Goal: Information Seeking & Learning: Understand process/instructions

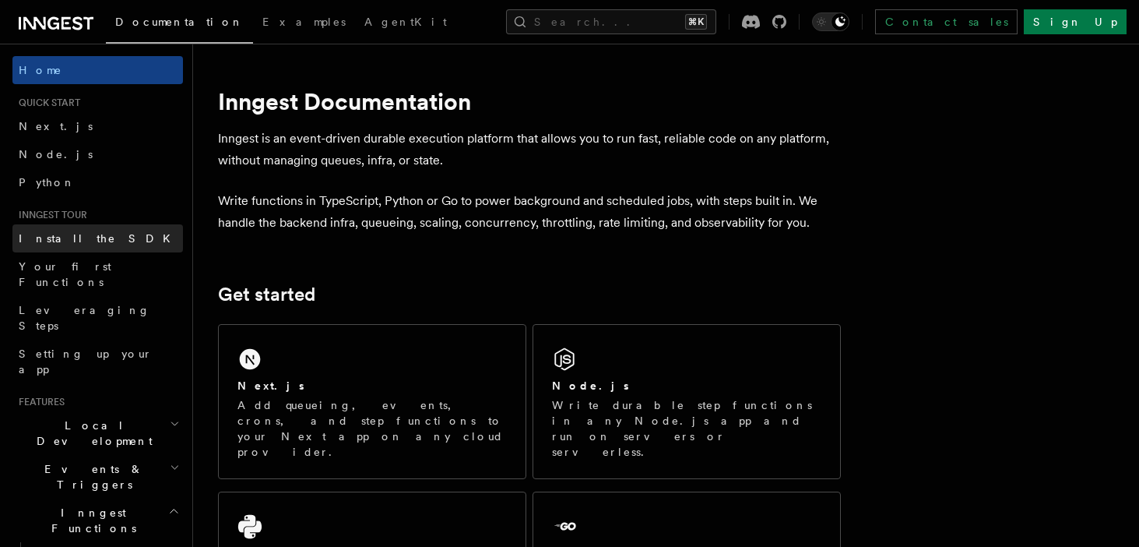
click at [82, 245] on span "Install the SDK" at bounding box center [99, 239] width 161 height 16
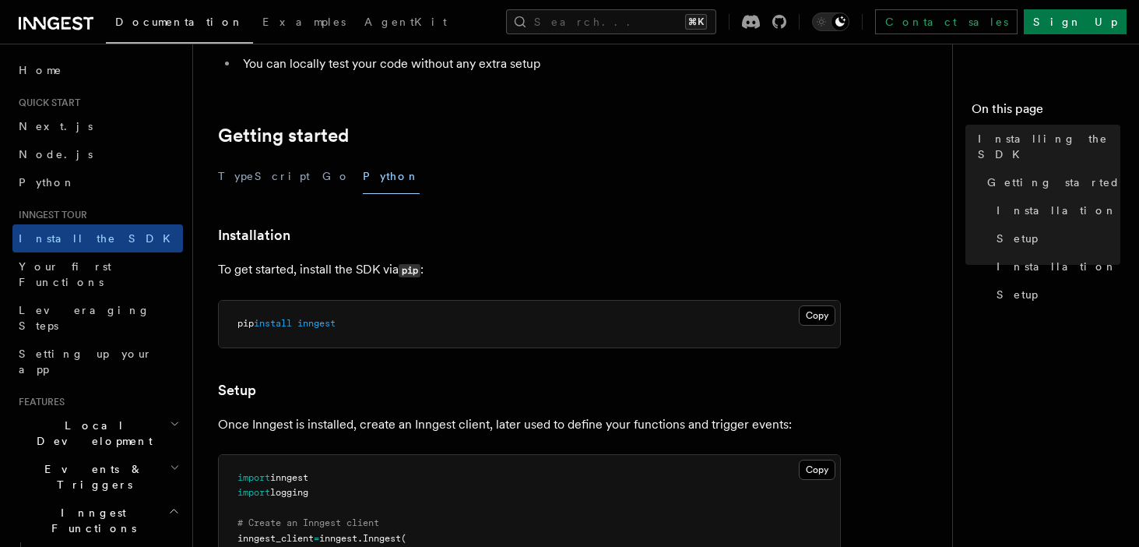
scroll to position [268, 0]
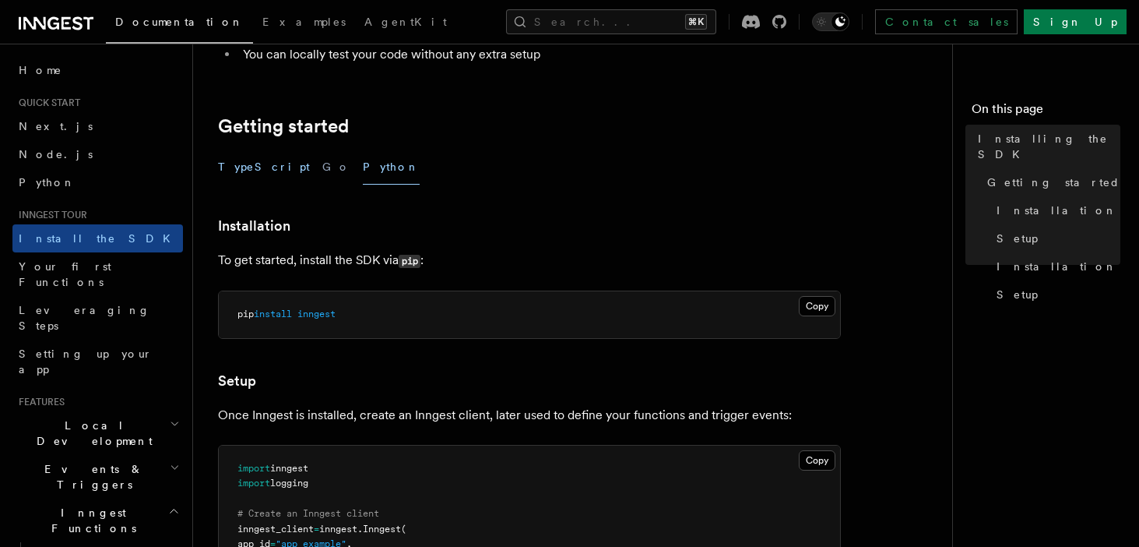
click at [248, 171] on button "TypeScript" at bounding box center [264, 167] width 92 height 35
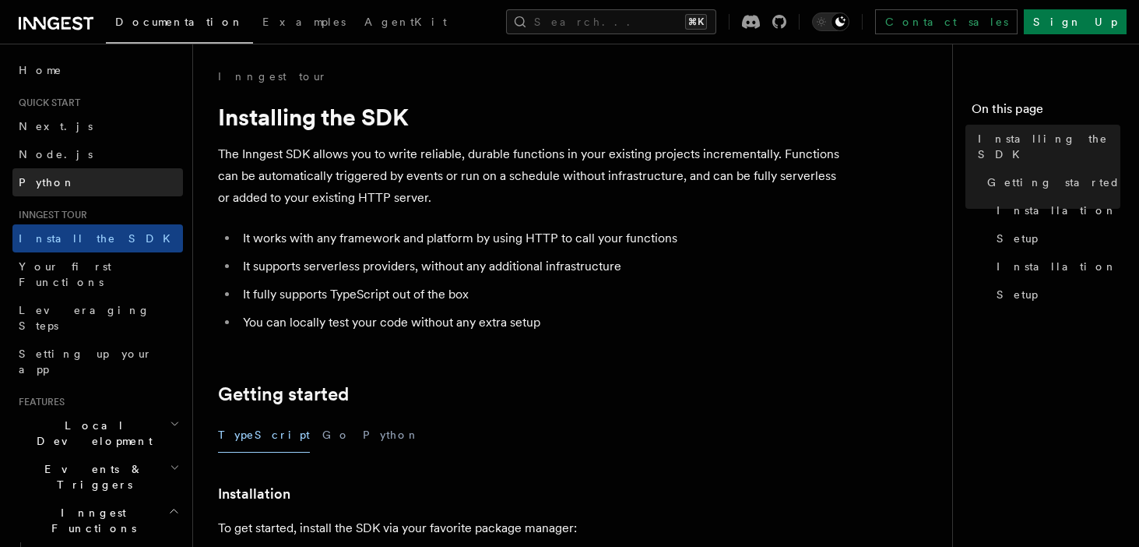
click at [60, 177] on link "Python" at bounding box center [97, 182] width 171 height 28
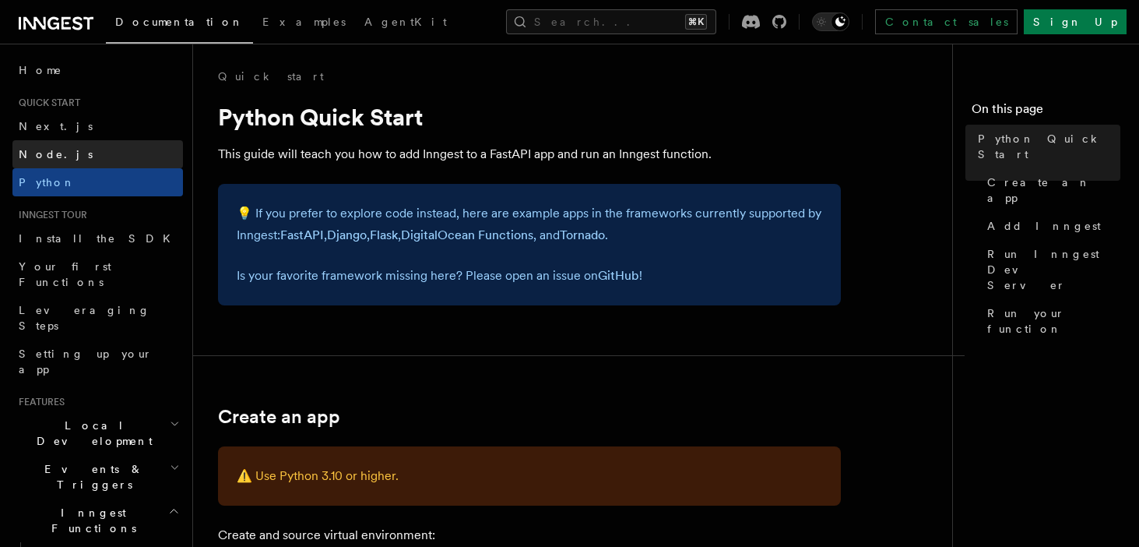
click at [58, 160] on link "Node.js" at bounding box center [97, 154] width 171 height 28
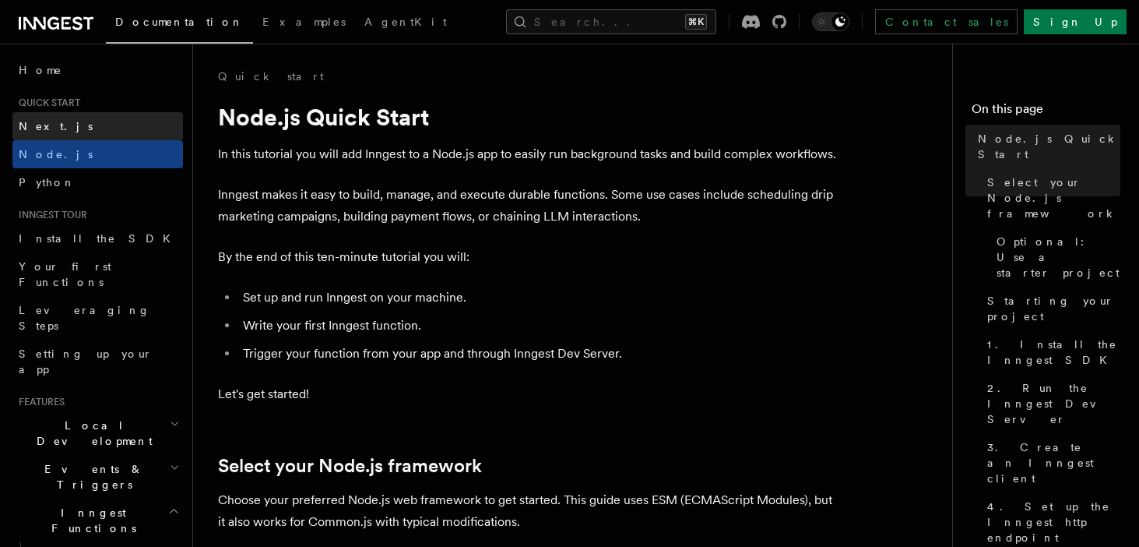
click at [51, 137] on link "Next.js" at bounding box center [97, 126] width 171 height 28
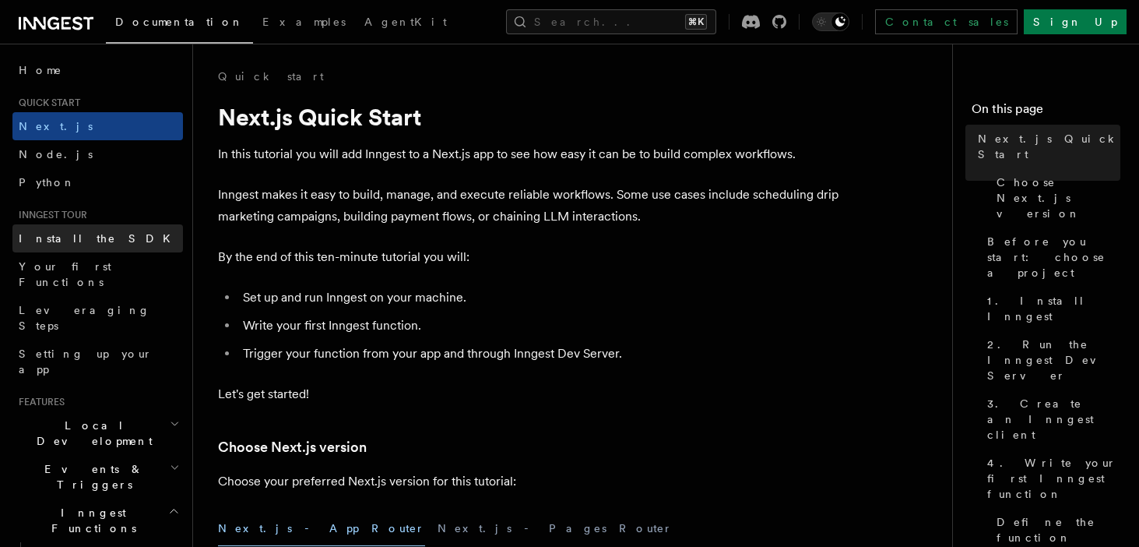
click at [87, 241] on span "Install the SDK" at bounding box center [99, 238] width 161 height 12
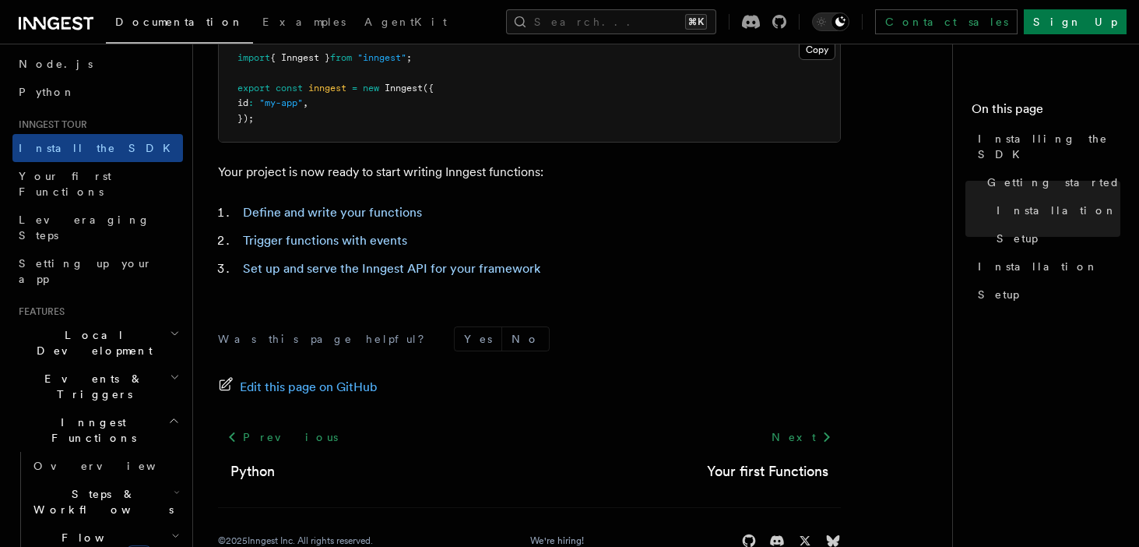
scroll to position [748, 0]
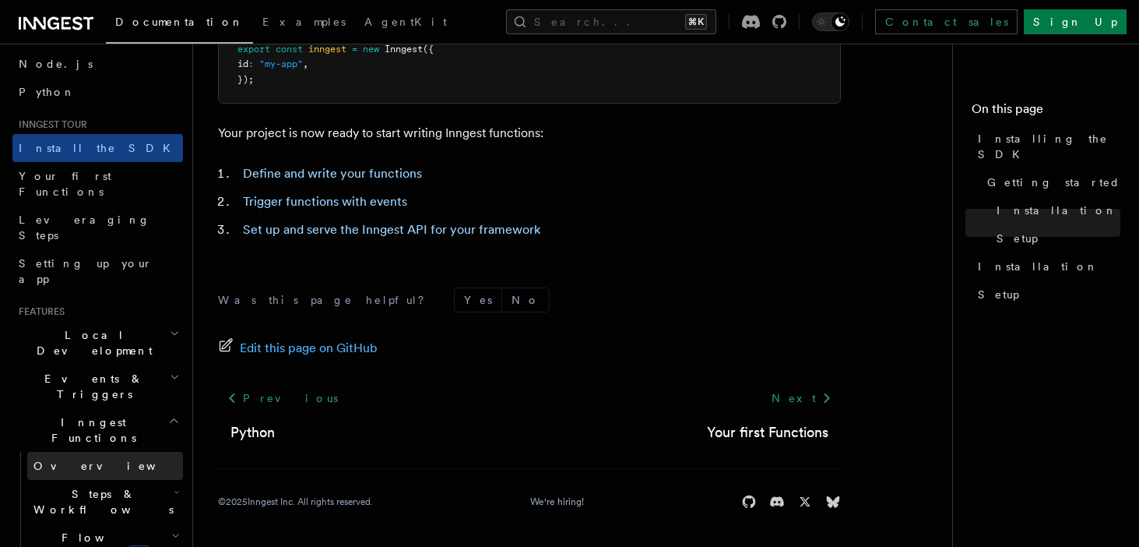
click at [92, 452] on link "Overview" at bounding box center [105, 466] width 156 height 28
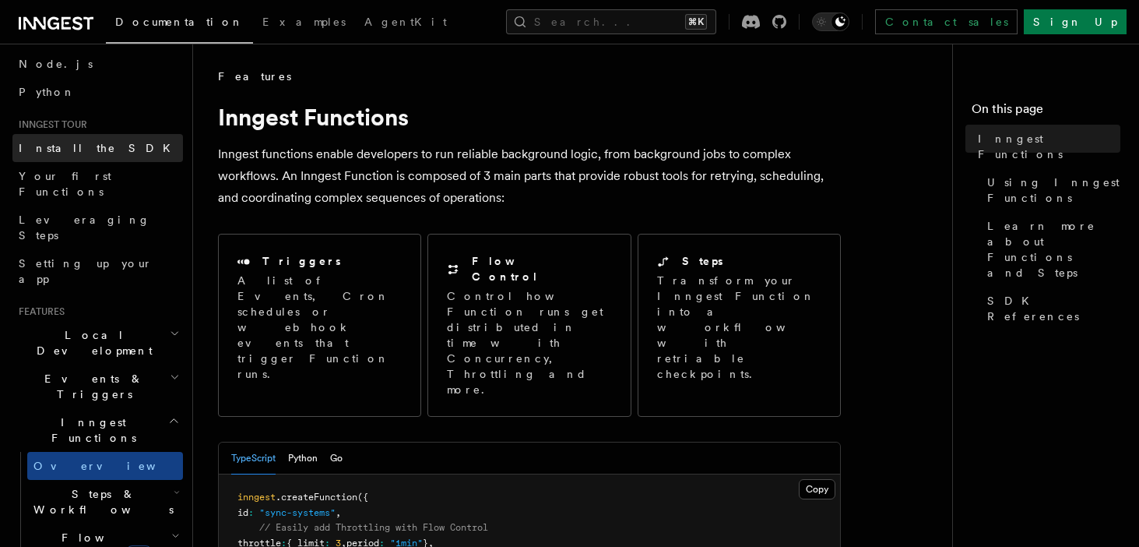
click at [60, 149] on span "Install the SDK" at bounding box center [99, 148] width 161 height 12
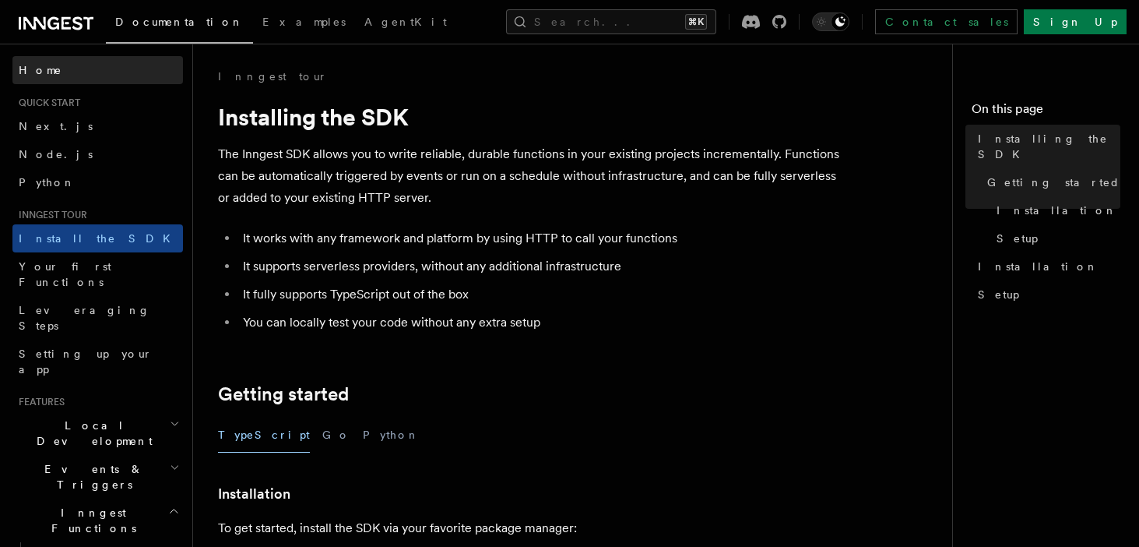
click at [25, 79] on link "Home" at bounding box center [97, 70] width 171 height 28
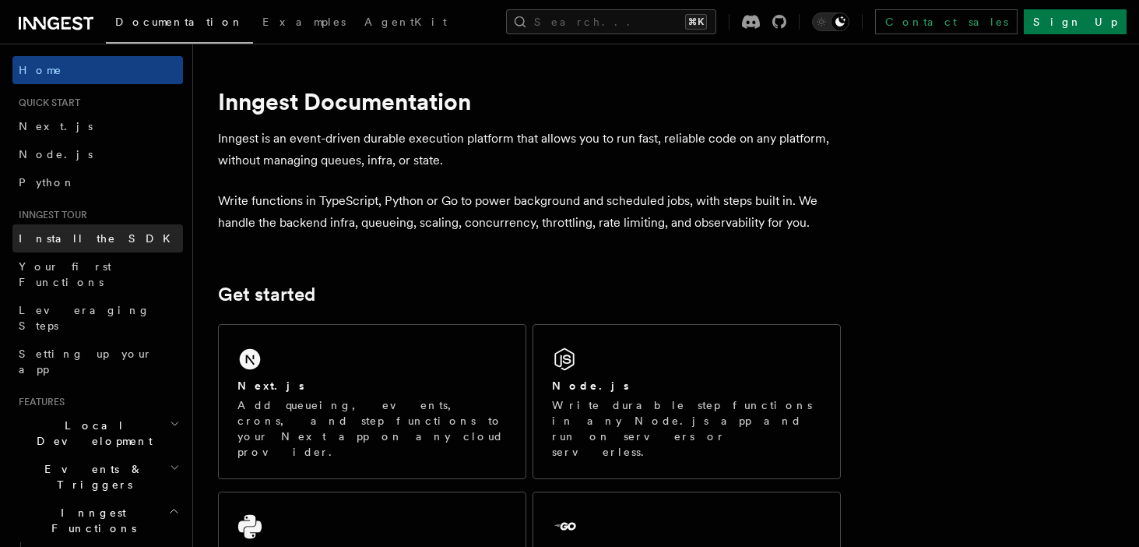
click at [35, 242] on span "Install the SDK" at bounding box center [99, 238] width 161 height 12
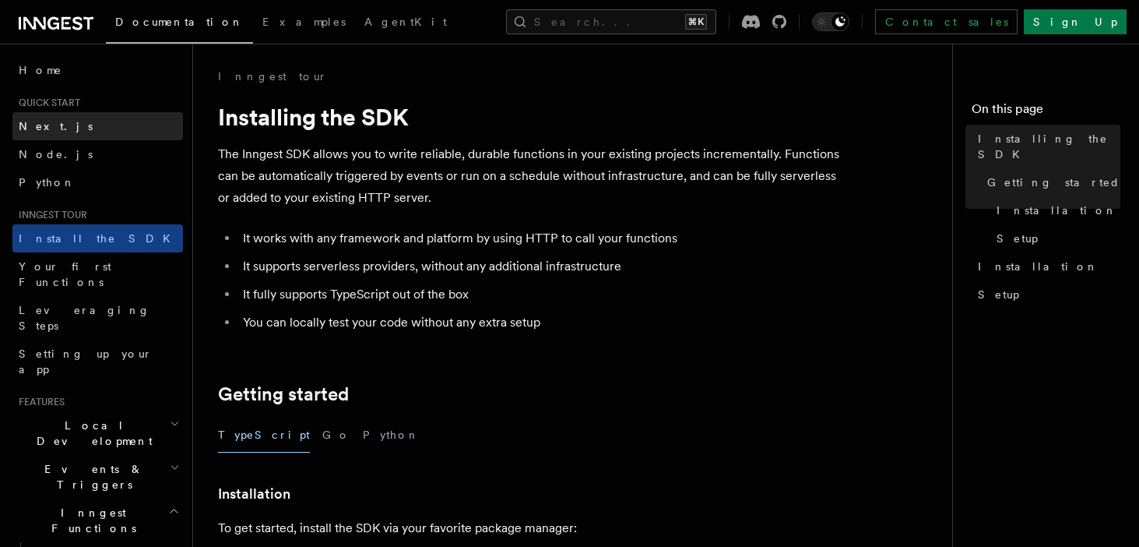
click at [58, 130] on link "Next.js" at bounding box center [97, 126] width 171 height 28
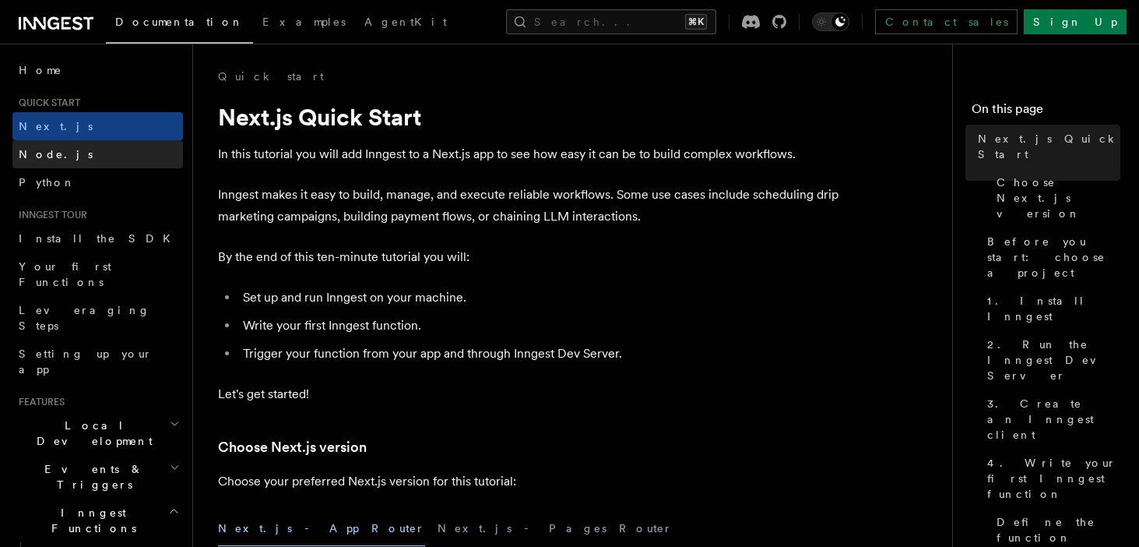
click at [67, 160] on link "Node.js" at bounding box center [97, 154] width 171 height 28
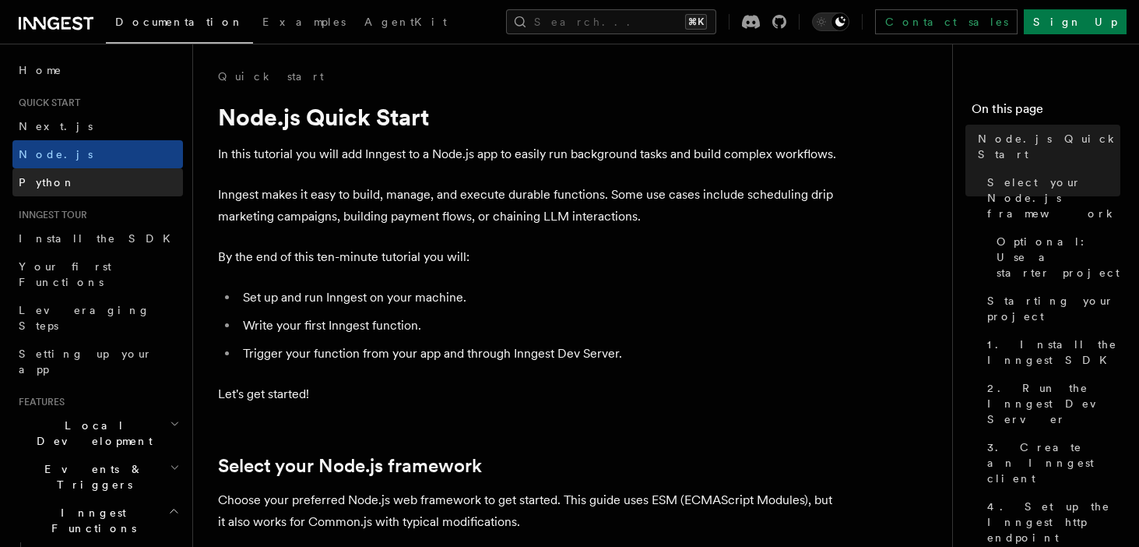
click at [43, 178] on span "Python" at bounding box center [47, 182] width 57 height 12
